Goal: Download file/media

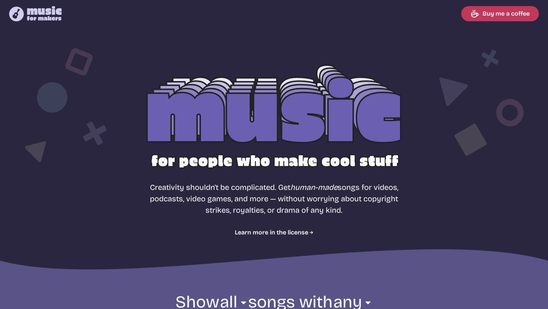
select select "most popular"
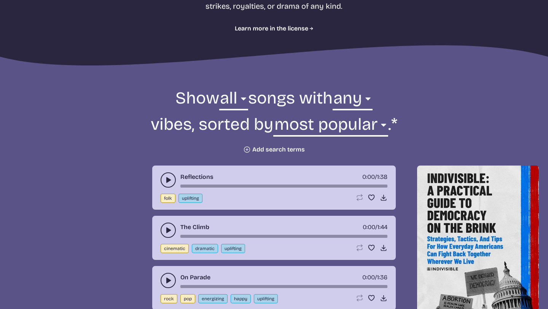
scroll to position [232, 0]
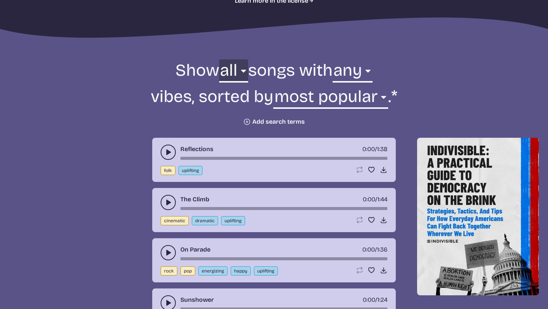
click at [241, 70] on select "all ambient cinematic electronic folk holiday jazz pop rock world" at bounding box center [233, 72] width 29 height 26
click at [219, 59] on select "all ambient cinematic electronic folk holiday jazz pop rock world" at bounding box center [233, 72] width 29 height 26
click at [371, 68] on select "any aggressive chill contemplative dark dramatic easygoing energizing happy ser…" at bounding box center [353, 72] width 40 height 26
click at [333, 59] on select "any aggressive chill contemplative dark dramatic easygoing energizing happy ser…" at bounding box center [353, 72] width 40 height 26
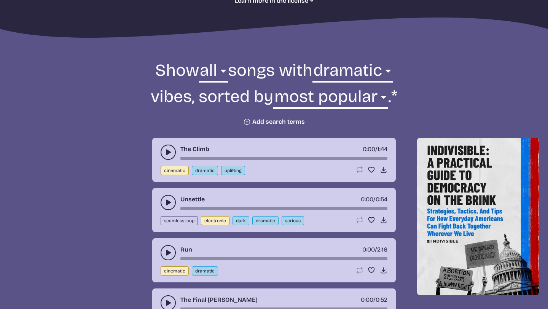
click at [164, 149] on icon "play-pause toggle" at bounding box center [168, 152] width 8 height 8
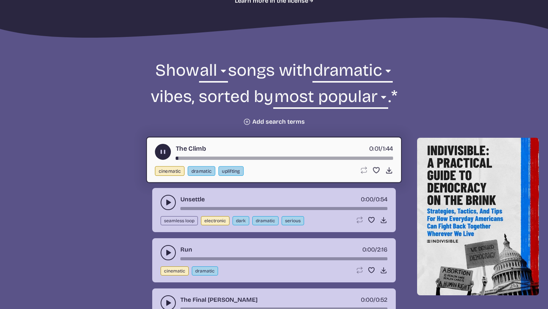
click at [164, 150] on use "play-pause toggle" at bounding box center [163, 152] width 8 height 8
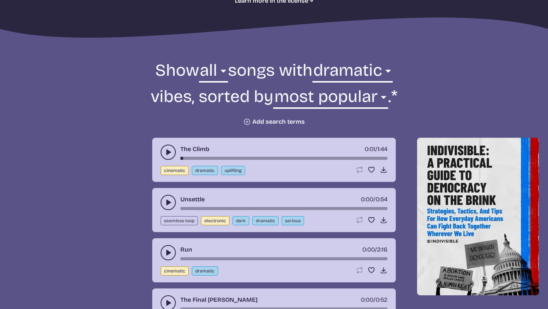
click at [166, 200] on use "play-pause toggle" at bounding box center [168, 203] width 8 height 8
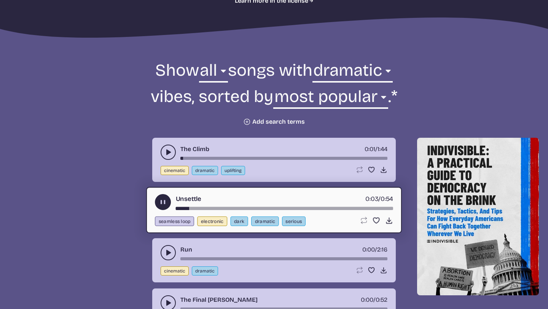
click at [164, 256] on button "play-pause toggle" at bounding box center [168, 252] width 15 height 15
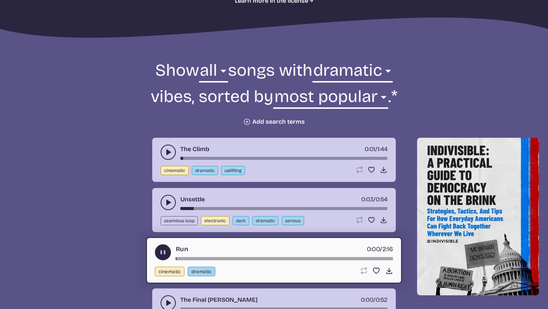
scroll to position [277, 0]
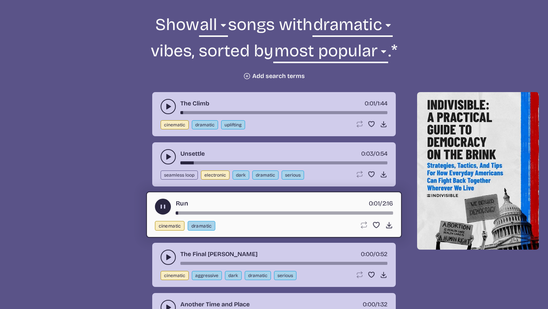
click at [164, 255] on button "play-pause toggle" at bounding box center [168, 257] width 15 height 15
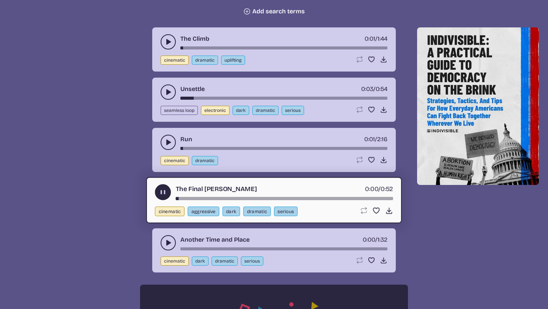
scroll to position [343, 0]
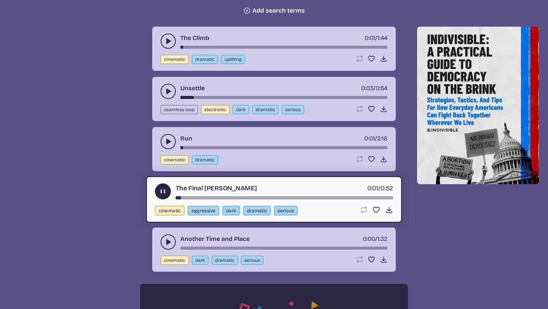
click at [166, 241] on icon "play-pause toggle" at bounding box center [168, 242] width 8 height 8
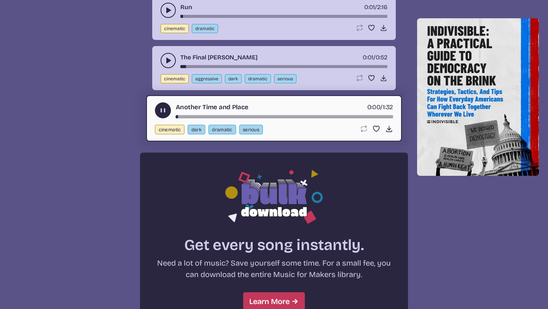
scroll to position [698, 0]
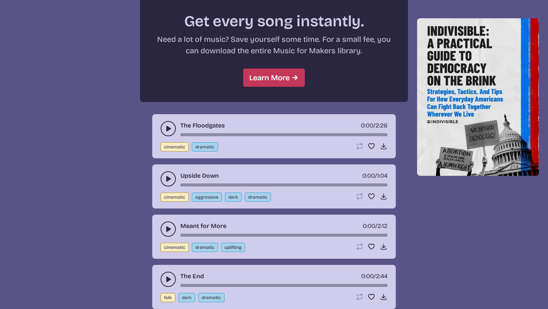
click at [167, 126] on icon "play-pause toggle" at bounding box center [168, 129] width 8 height 8
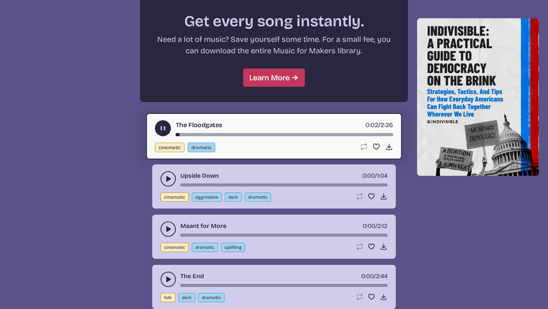
click at [167, 179] on use "play-pause toggle" at bounding box center [168, 179] width 8 height 8
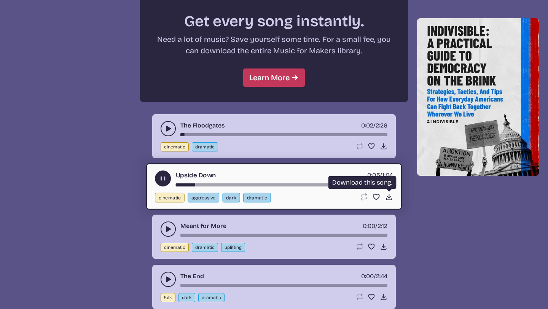
click at [386, 199] on use at bounding box center [389, 197] width 8 height 8
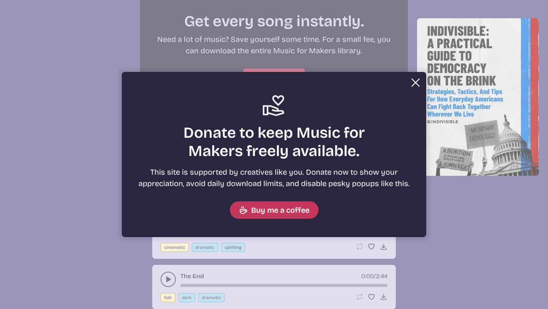
click at [475, 258] on button "Close Support icon Donate to keep Music for Makers freely available. This site …" at bounding box center [274, 154] width 548 height 309
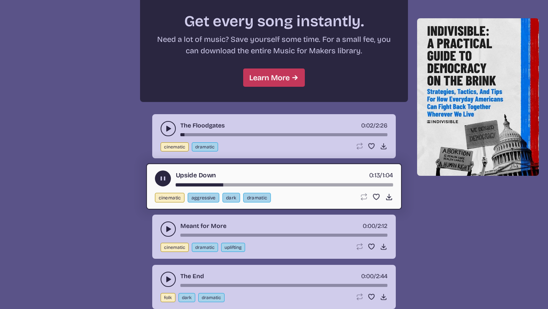
click at [116, 120] on div "The Climb 0:01 / 1:44 cinematic dramatic uplifting Loop song Loop this song. Fa…" at bounding box center [274, 101] width 530 height 884
click at [160, 178] on use "play-pause toggle" at bounding box center [163, 179] width 8 height 8
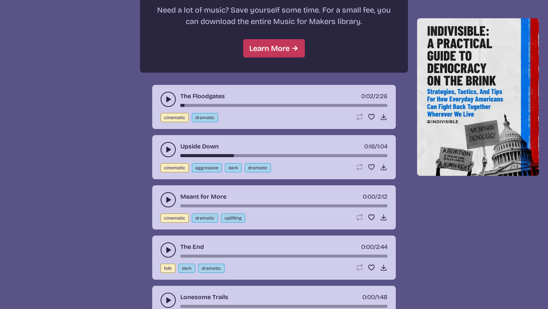
scroll to position [741, 0]
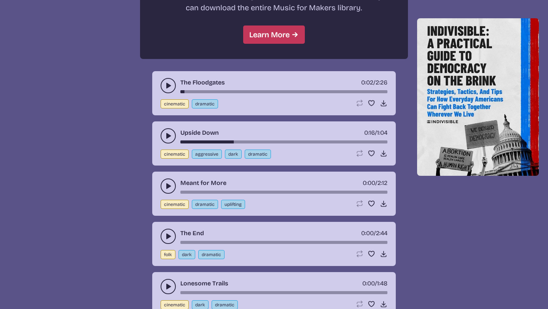
click at [162, 188] on button "play-pause toggle" at bounding box center [168, 185] width 15 height 15
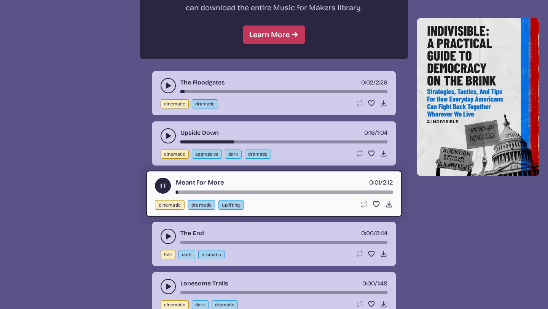
click at [167, 234] on use "play-pause toggle" at bounding box center [168, 236] width 8 height 8
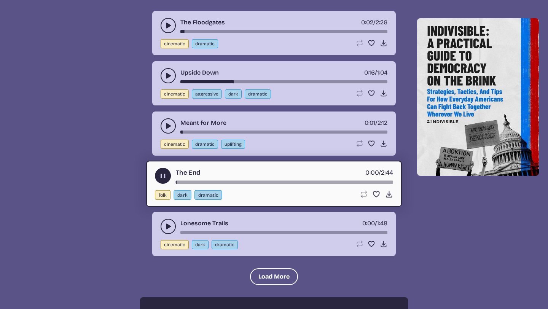
scroll to position [818, 0]
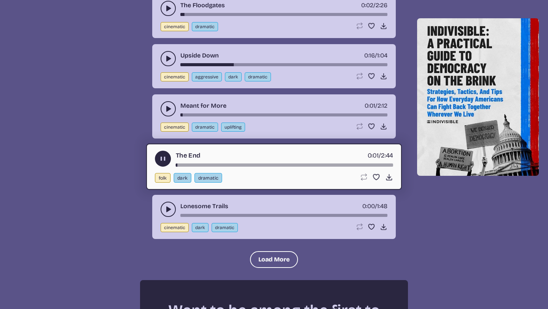
click at [166, 213] on icon "play-pause toggle" at bounding box center [168, 209] width 8 height 8
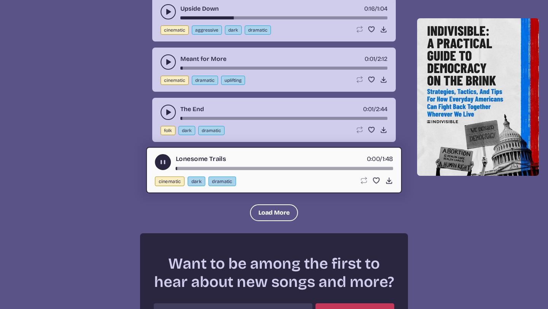
scroll to position [962, 0]
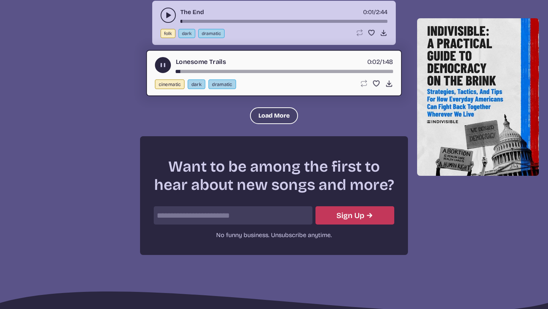
click at [265, 121] on button "Load More" at bounding box center [274, 115] width 48 height 17
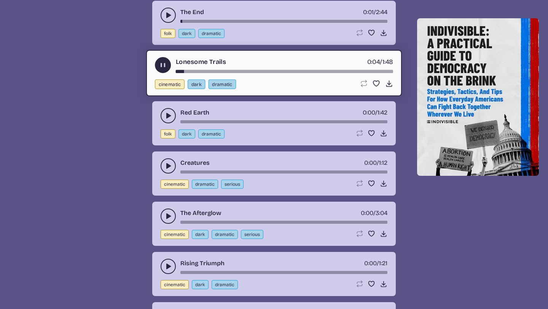
click at [168, 119] on icon "play-pause toggle" at bounding box center [168, 116] width 8 height 8
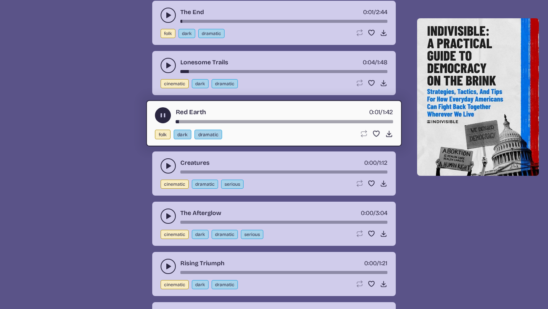
click at [168, 164] on use "play-pause toggle" at bounding box center [168, 166] width 8 height 8
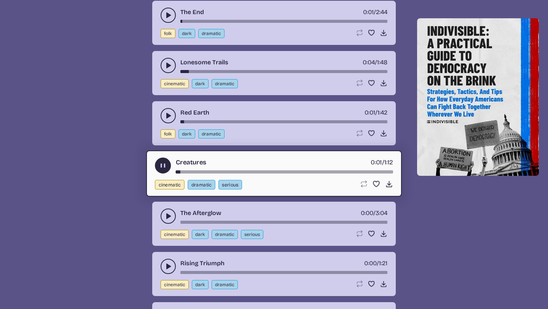
click at [167, 213] on icon "play-pause toggle" at bounding box center [168, 216] width 8 height 8
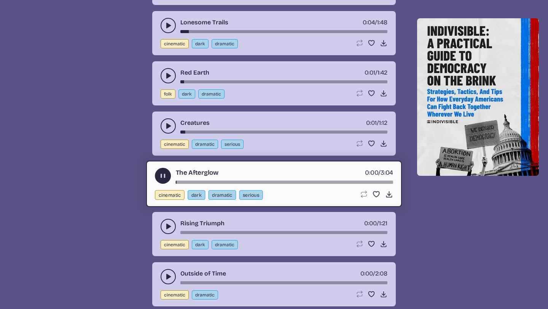
scroll to position [1062, 0]
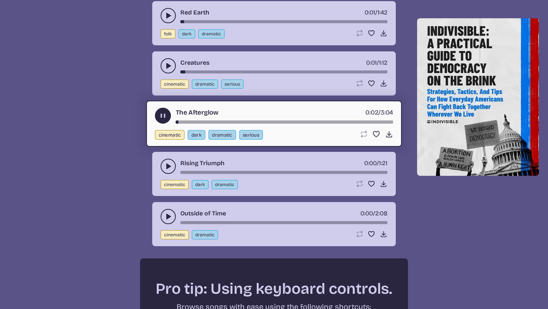
click at [168, 167] on use "play-pause toggle" at bounding box center [168, 166] width 8 height 8
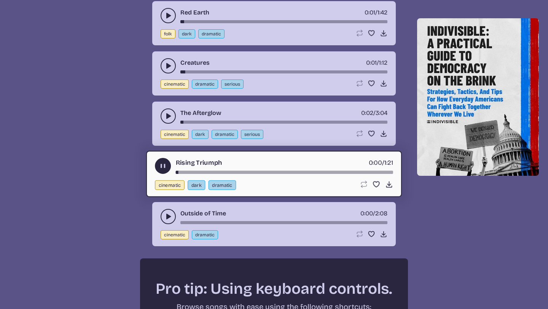
click at [168, 218] on icon "play-pause toggle" at bounding box center [168, 217] width 8 height 8
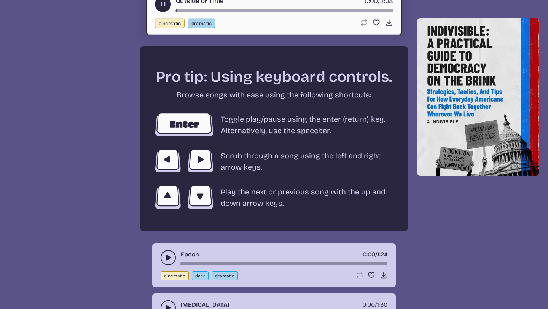
scroll to position [1319, 0]
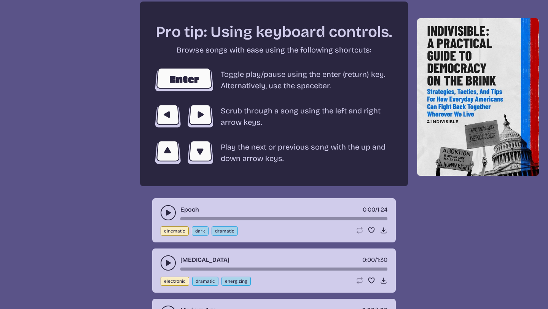
click at [166, 222] on div "Epoch 0:00 / 1:24 cinematic dark dramatic Loop song Loop this song. Favorite so…" at bounding box center [274, 220] width 244 height 44
click at [166, 216] on icon "play-pause toggle" at bounding box center [168, 213] width 8 height 8
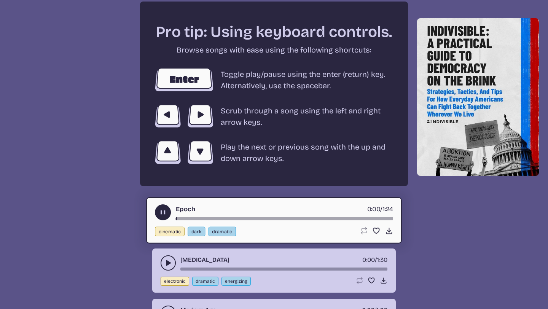
scroll to position [1366, 0]
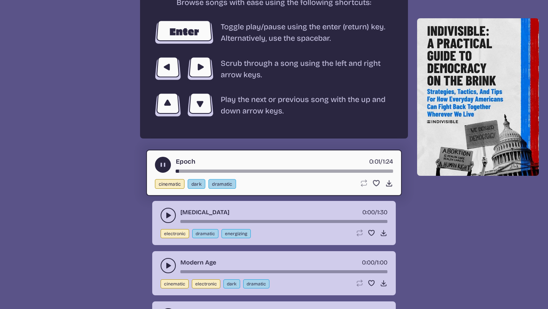
click at [167, 215] on use "play-pause toggle" at bounding box center [168, 216] width 8 height 8
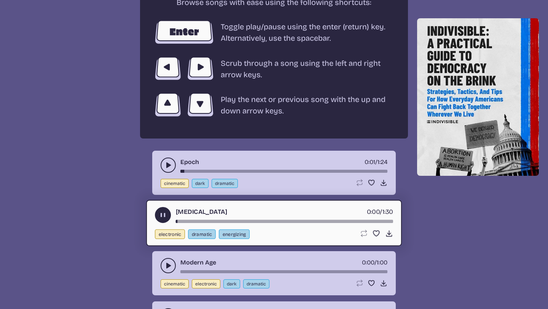
click at [166, 257] on div "Modern Age [DEMOGRAPHIC_DATA]:00 / 1:00 cinematic electronic dark dramatic Loop…" at bounding box center [274, 273] width 244 height 44
click at [167, 260] on button "play-pause toggle" at bounding box center [168, 265] width 15 height 15
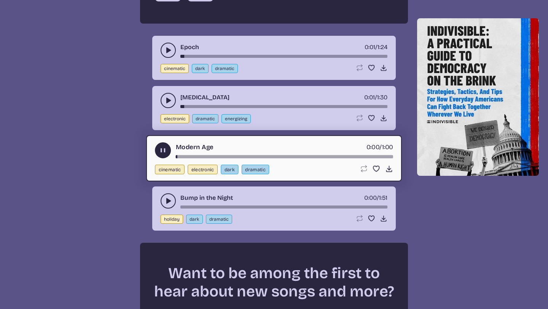
scroll to position [1525, 0]
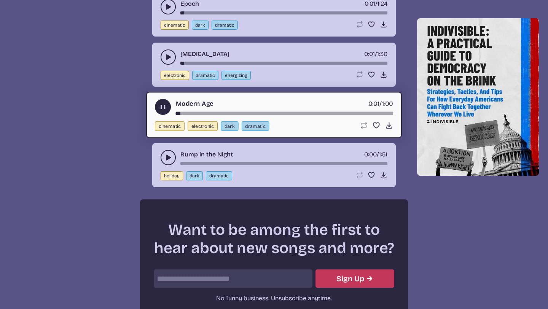
click at [166, 157] on icon "play-pause toggle" at bounding box center [168, 158] width 8 height 8
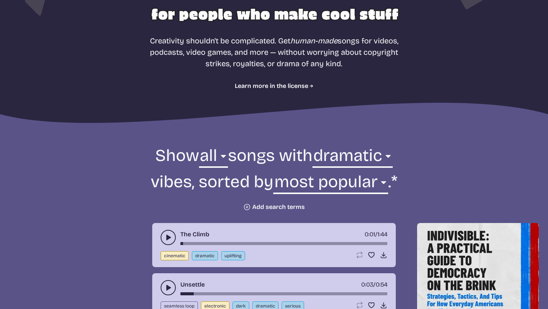
scroll to position [167, 0]
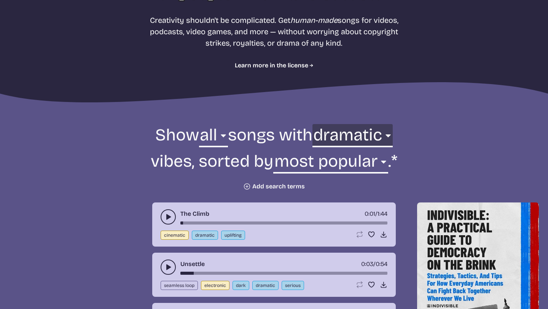
click at [390, 132] on select "any aggressive chill contemplative dark dramatic easygoing energizing happy ser…" at bounding box center [352, 137] width 80 height 26
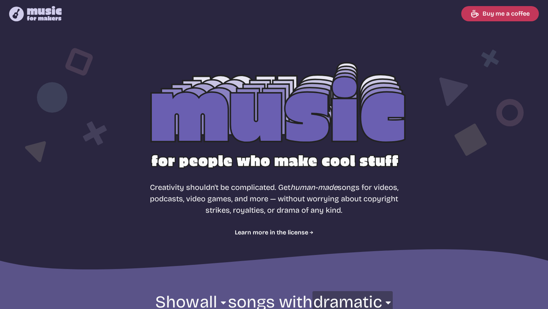
scroll to position [253, 0]
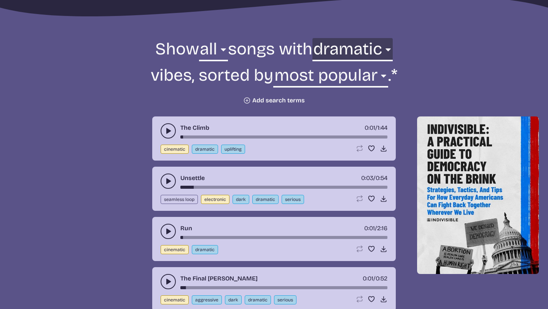
click at [393, 46] on select "any aggressive chill contemplative dark dramatic easygoing energizing happy ser…" at bounding box center [352, 51] width 80 height 26
click at [336, 38] on select "any aggressive chill contemplative dark dramatic easygoing energizing happy ser…" at bounding box center [352, 51] width 80 height 26
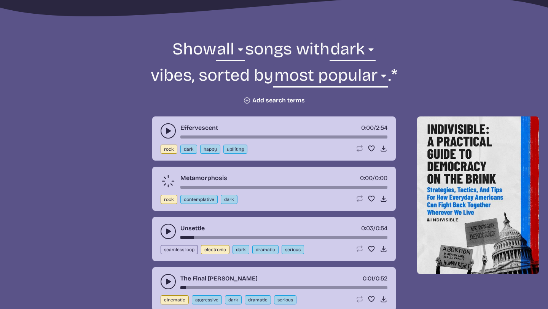
click at [166, 128] on icon "play-pause toggle" at bounding box center [168, 131] width 8 height 8
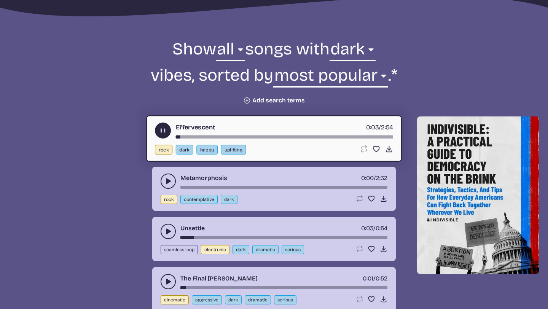
click at [169, 176] on button "play-pause toggle" at bounding box center [168, 181] width 15 height 15
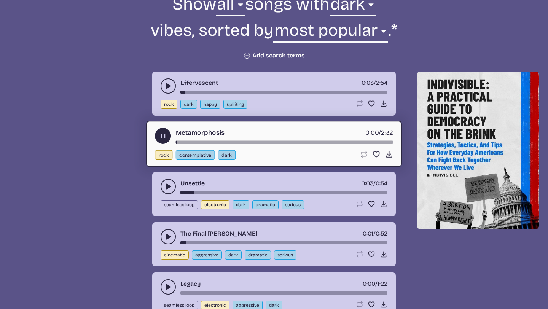
scroll to position [299, 0]
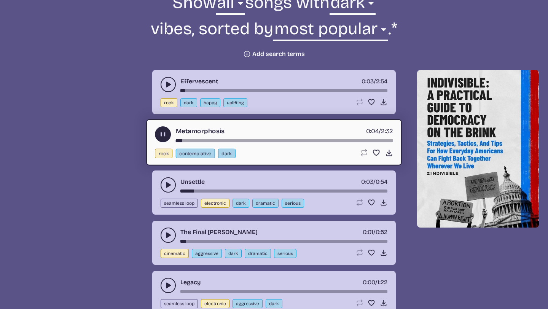
click at [169, 183] on icon "play-pause toggle" at bounding box center [168, 185] width 8 height 8
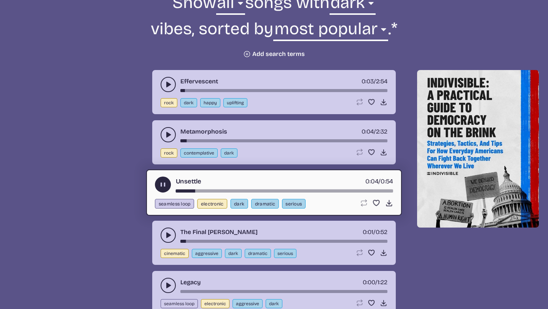
click at [176, 235] on div "The Final [PERSON_NAME] 0:01 / 0:52" at bounding box center [274, 235] width 227 height 15
click at [170, 235] on use "play-pause toggle" at bounding box center [168, 235] width 8 height 8
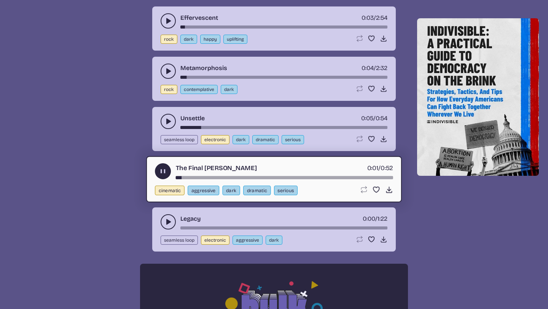
scroll to position [378, 0]
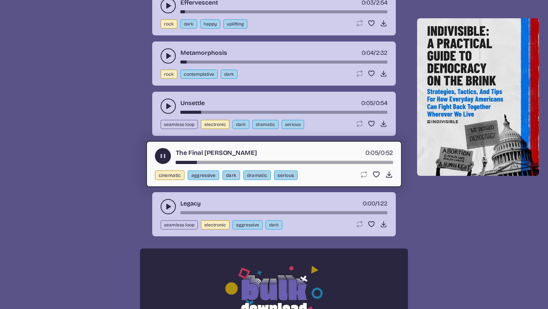
click at [166, 205] on use "play-pause toggle" at bounding box center [168, 207] width 8 height 8
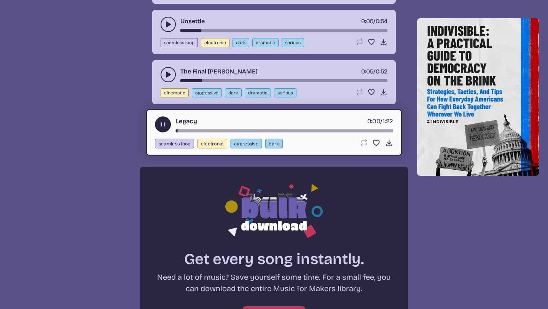
scroll to position [599, 0]
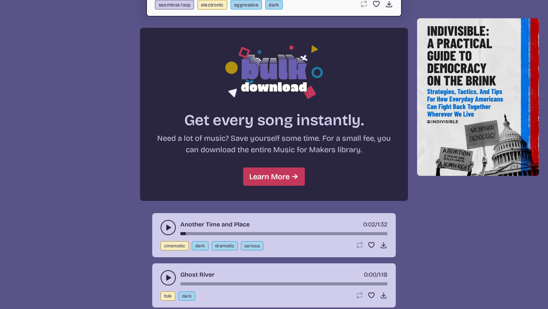
click at [167, 223] on button "play-pause toggle" at bounding box center [168, 227] width 15 height 15
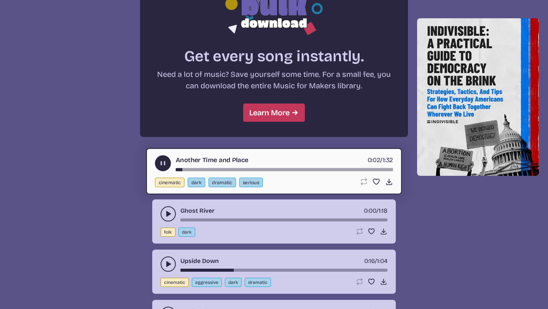
scroll to position [664, 0]
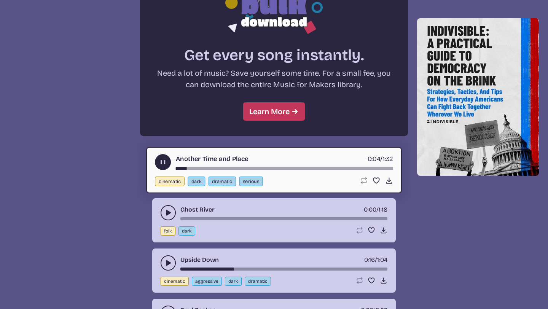
click at [166, 212] on icon "play-pause toggle" at bounding box center [168, 213] width 8 height 8
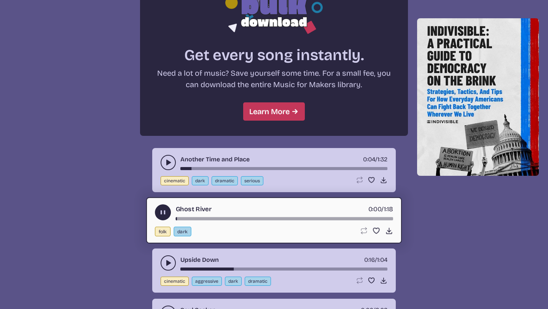
click at [182, 231] on button "dark" at bounding box center [183, 232] width 18 height 10
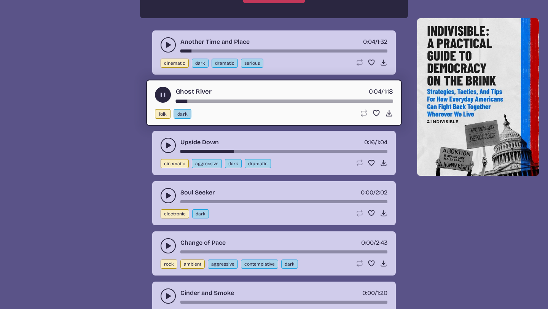
scroll to position [802, 0]
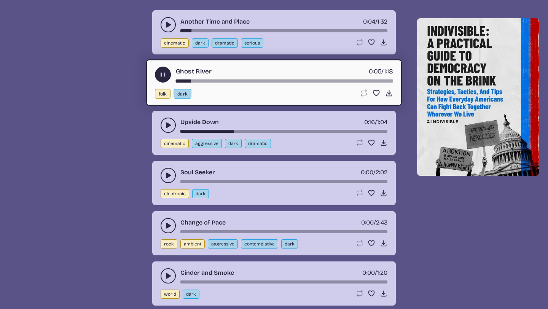
click at [164, 127] on icon "play-pause toggle" at bounding box center [168, 125] width 8 height 8
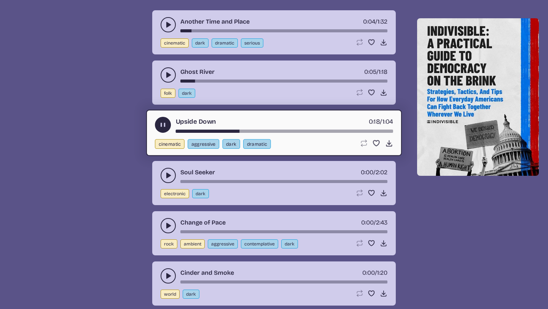
click at [167, 174] on use "play-pause toggle" at bounding box center [168, 176] width 8 height 8
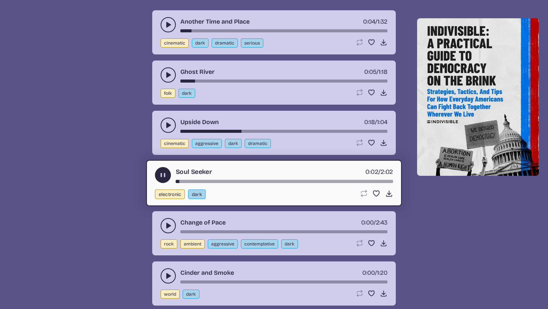
click at [168, 224] on use "play-pause toggle" at bounding box center [168, 226] width 8 height 8
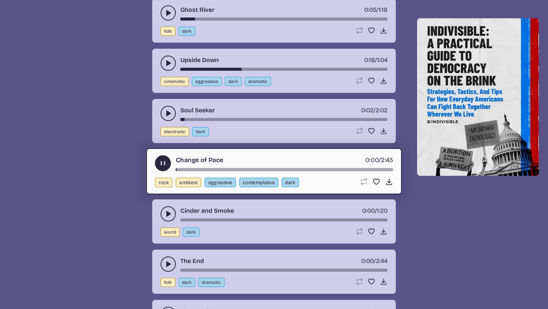
scroll to position [864, 0]
click at [164, 215] on button "play-pause toggle" at bounding box center [168, 213] width 15 height 15
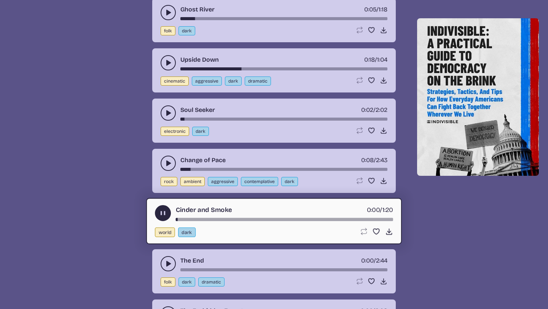
click at [167, 266] on icon "play-pause toggle" at bounding box center [168, 264] width 8 height 8
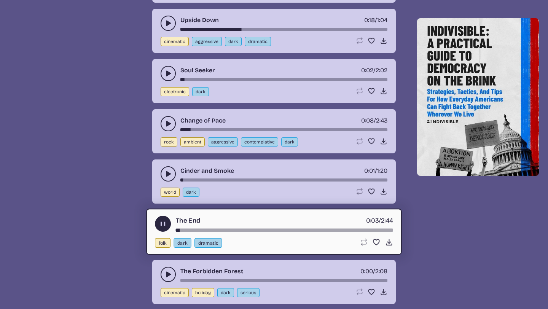
scroll to position [1051, 0]
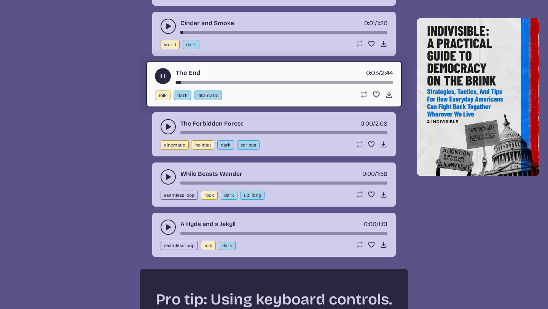
click at [166, 129] on icon "play-pause toggle" at bounding box center [168, 127] width 8 height 8
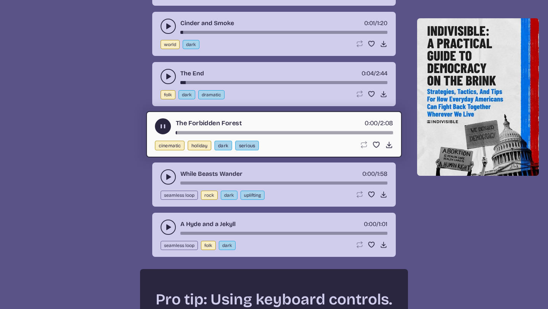
click at [165, 170] on button "play-pause toggle" at bounding box center [168, 176] width 15 height 15
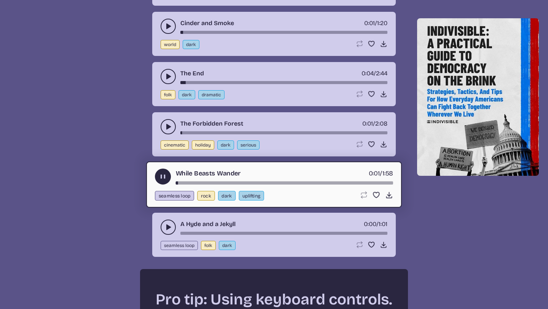
click at [166, 228] on use "play-pause toggle" at bounding box center [168, 227] width 8 height 8
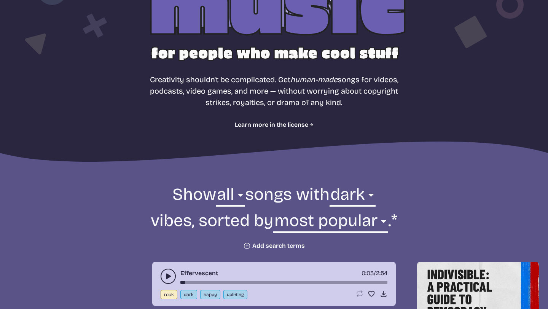
scroll to position [272, 0]
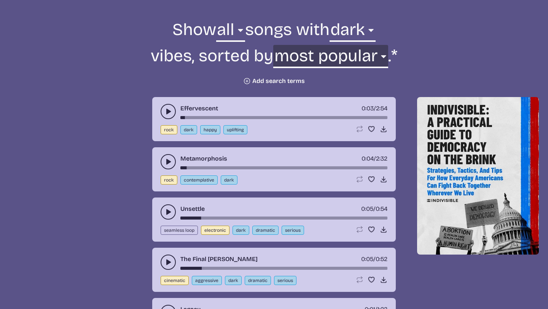
click at [384, 56] on select "newest oldest most popular least popular name" at bounding box center [330, 58] width 115 height 26
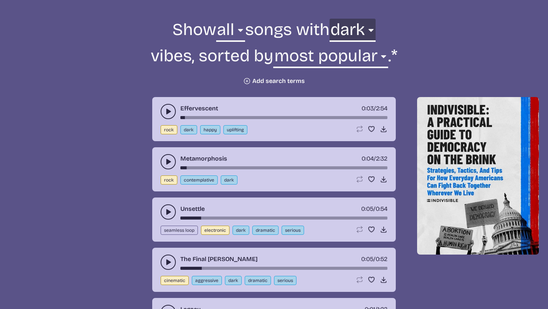
click at [376, 32] on select "any aggressive chill contemplative dark dramatic easygoing energizing happy ser…" at bounding box center [353, 32] width 46 height 26
click at [330, 19] on select "any aggressive chill contemplative dark dramatic easygoing energizing happy ser…" at bounding box center [353, 32] width 46 height 26
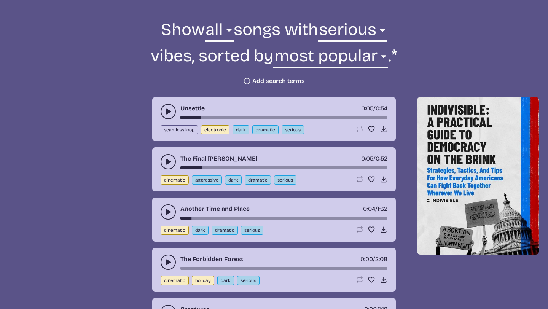
click at [169, 113] on icon "play-pause toggle" at bounding box center [168, 112] width 8 height 8
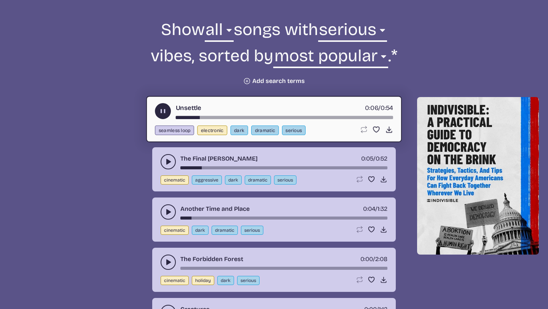
click at [169, 113] on button "play-pause toggle" at bounding box center [163, 111] width 16 height 16
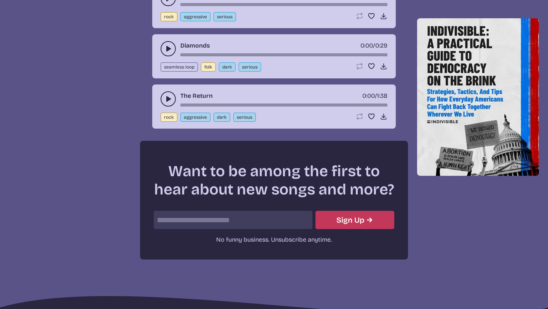
scroll to position [1028, 0]
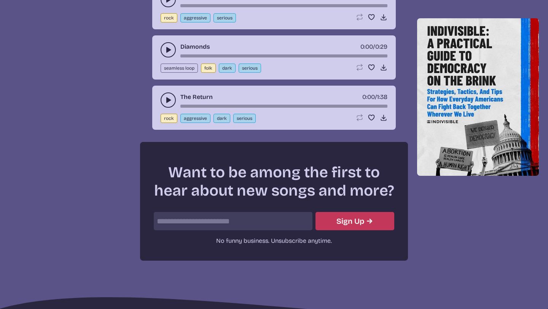
click at [169, 94] on button "play-pause toggle" at bounding box center [168, 99] width 15 height 15
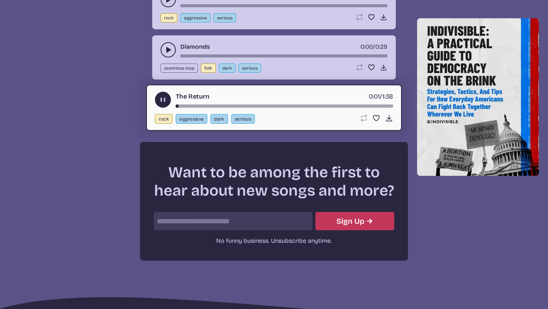
click at [164, 50] on icon "play-pause toggle" at bounding box center [168, 50] width 8 height 8
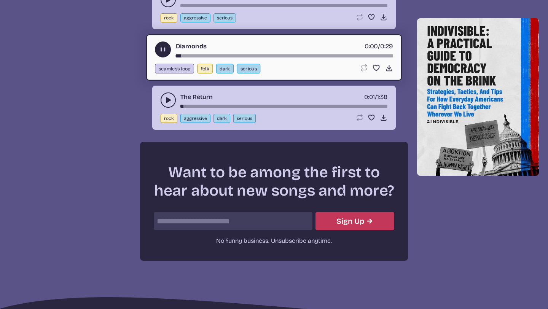
click at [226, 67] on button "dark" at bounding box center [225, 69] width 18 height 10
select select "dark"
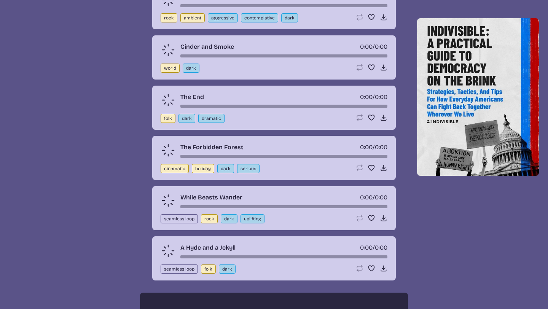
scroll to position [273, 0]
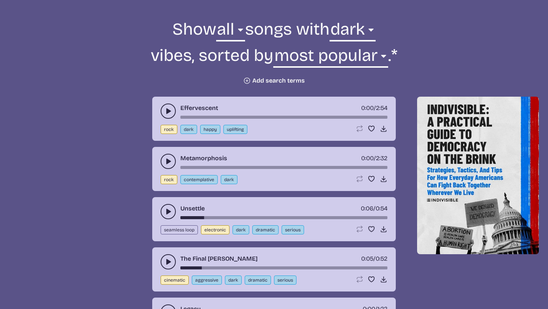
click at [187, 130] on button "dark" at bounding box center [188, 129] width 17 height 9
click at [392, 53] on form "Show all ambient cinematic electronic folk holiday jazz pop rock world all song…" at bounding box center [274, 51] width 414 height 66
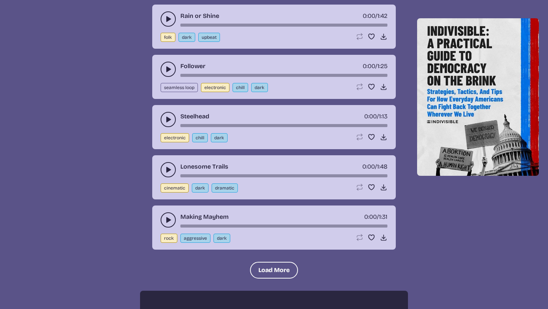
scroll to position [1706, 0]
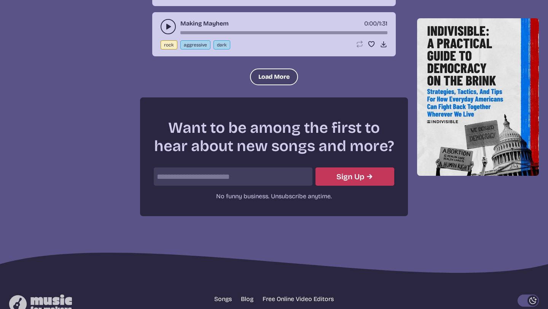
click at [260, 78] on button "Load More" at bounding box center [274, 76] width 48 height 17
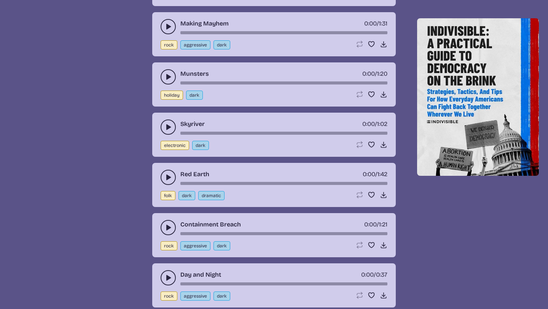
click at [163, 32] on button "play-pause toggle" at bounding box center [168, 26] width 15 height 15
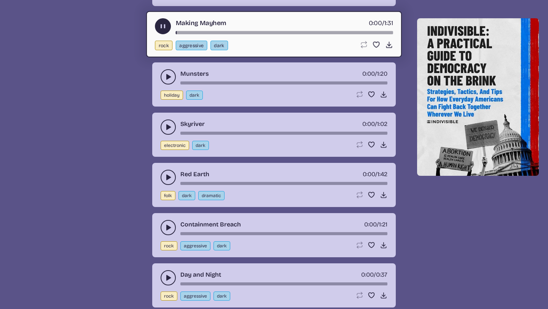
click at [165, 81] on button "play-pause toggle" at bounding box center [168, 76] width 15 height 15
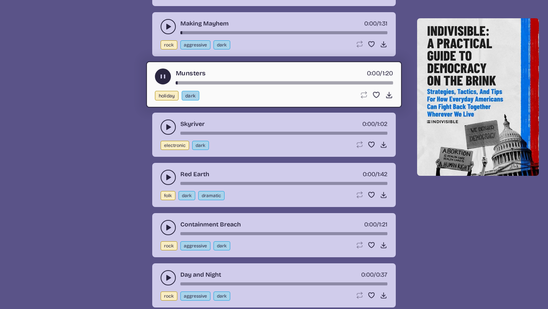
click at [167, 121] on button "play-pause toggle" at bounding box center [168, 126] width 15 height 15
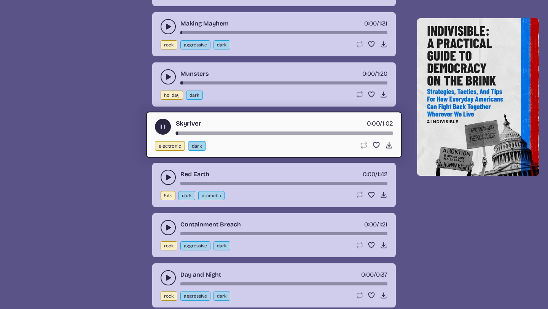
click at [169, 170] on button "play-pause toggle" at bounding box center [168, 177] width 15 height 15
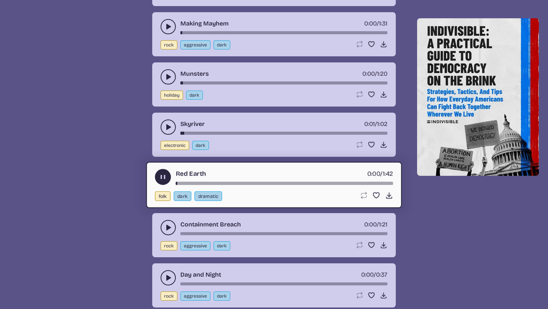
click at [170, 228] on use "play-pause toggle" at bounding box center [168, 228] width 8 height 8
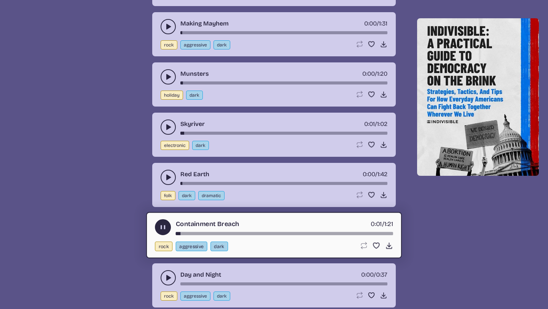
click at [168, 272] on button "play-pause toggle" at bounding box center [168, 277] width 15 height 15
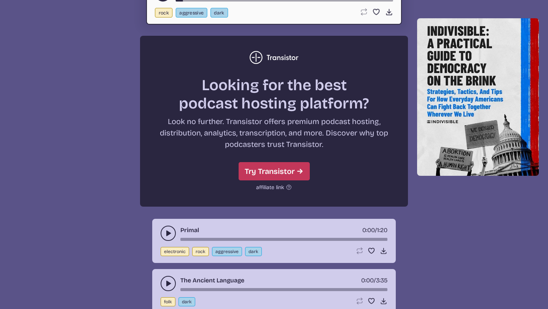
scroll to position [2154, 0]
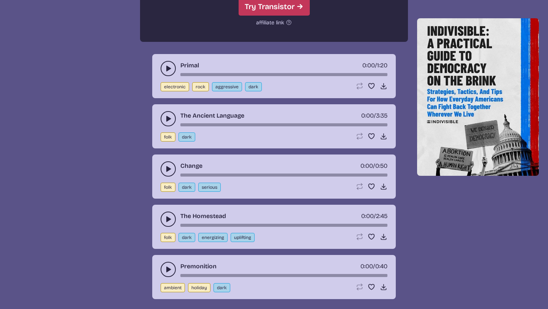
click at [170, 69] on icon "play-pause toggle" at bounding box center [168, 69] width 8 height 8
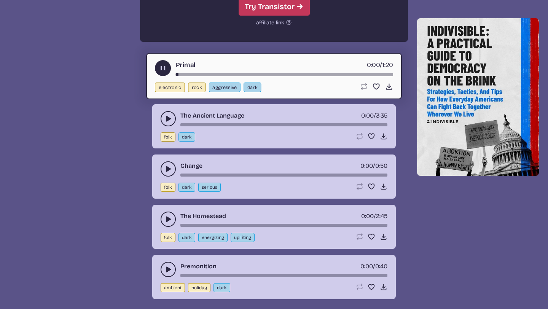
click at [169, 120] on icon "play-pause toggle" at bounding box center [168, 119] width 8 height 8
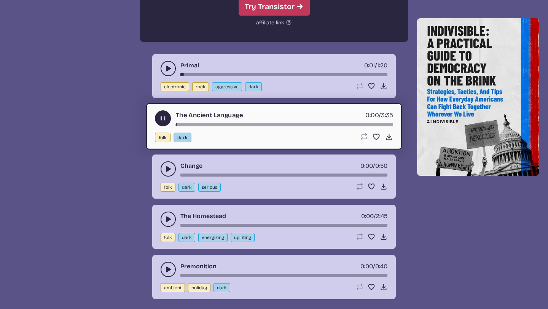
click at [164, 165] on icon "play-pause toggle" at bounding box center [168, 169] width 8 height 8
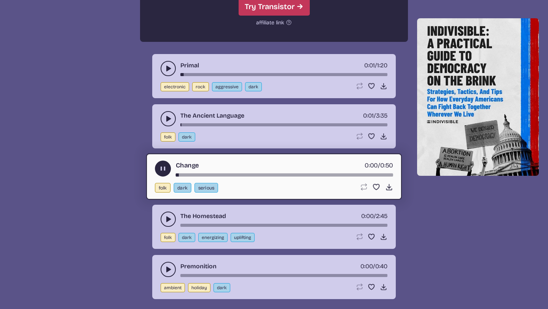
click at [166, 217] on icon "play-pause toggle" at bounding box center [168, 219] width 8 height 8
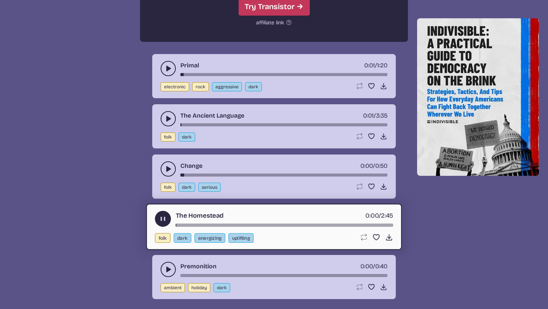
click at [166, 268] on icon "play-pause toggle" at bounding box center [168, 270] width 8 height 8
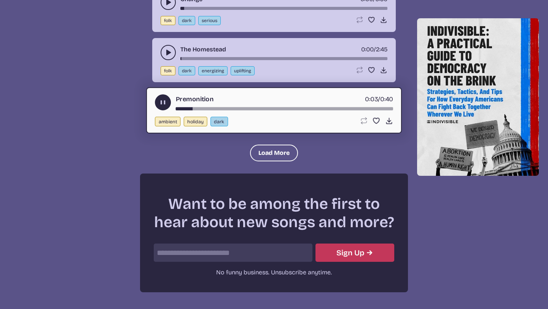
scroll to position [2320, 0]
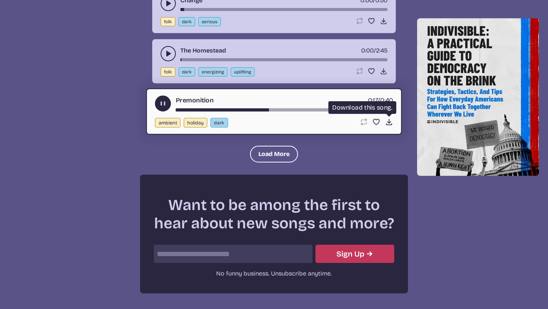
click at [387, 121] on use at bounding box center [389, 122] width 8 height 8
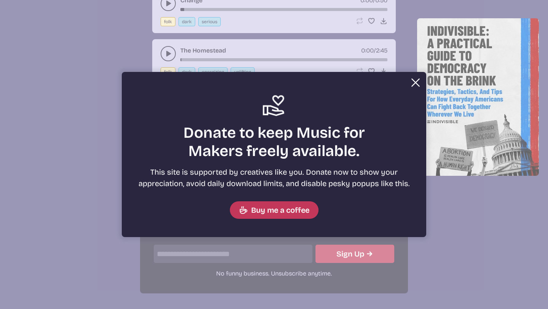
click at [248, 41] on button "Close Support icon Donate to keep Music for Makers freely available. This site …" at bounding box center [274, 154] width 548 height 309
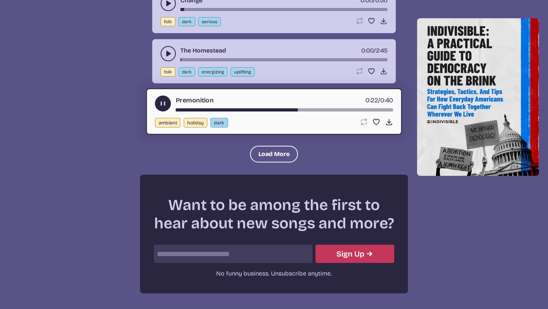
click at [160, 102] on use "play-pause toggle" at bounding box center [163, 103] width 8 height 8
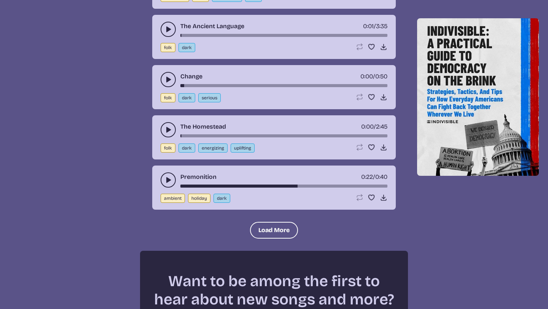
scroll to position [2242, 0]
